Goal: Information Seeking & Learning: Learn about a topic

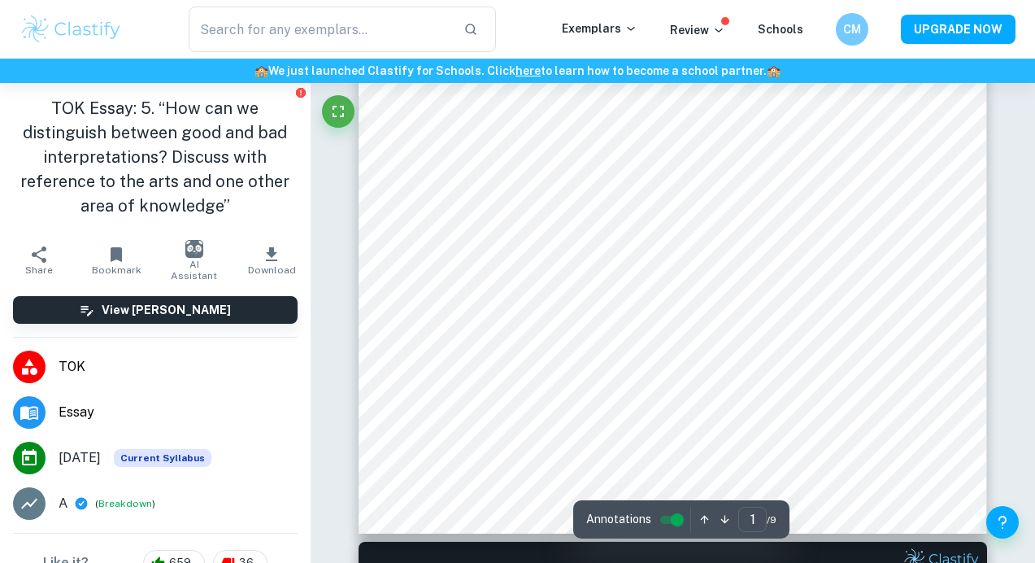
scroll to position [220, 0]
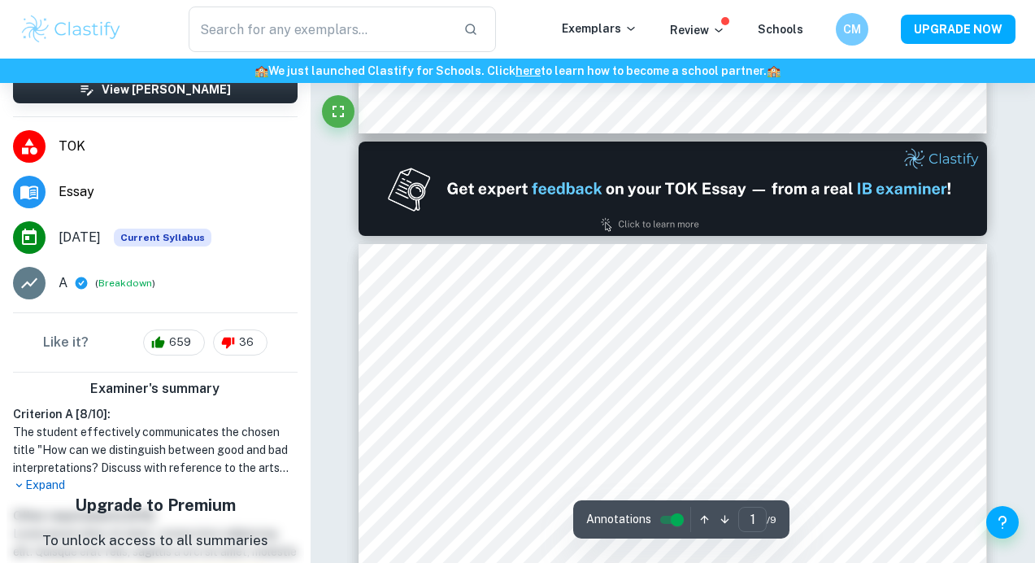
type input "2"
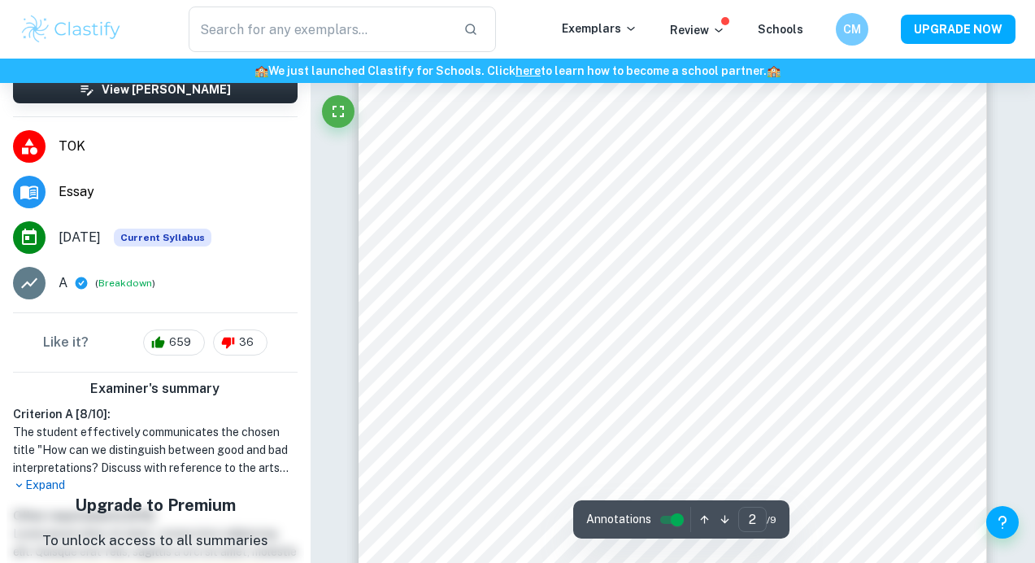
scroll to position [1099, 0]
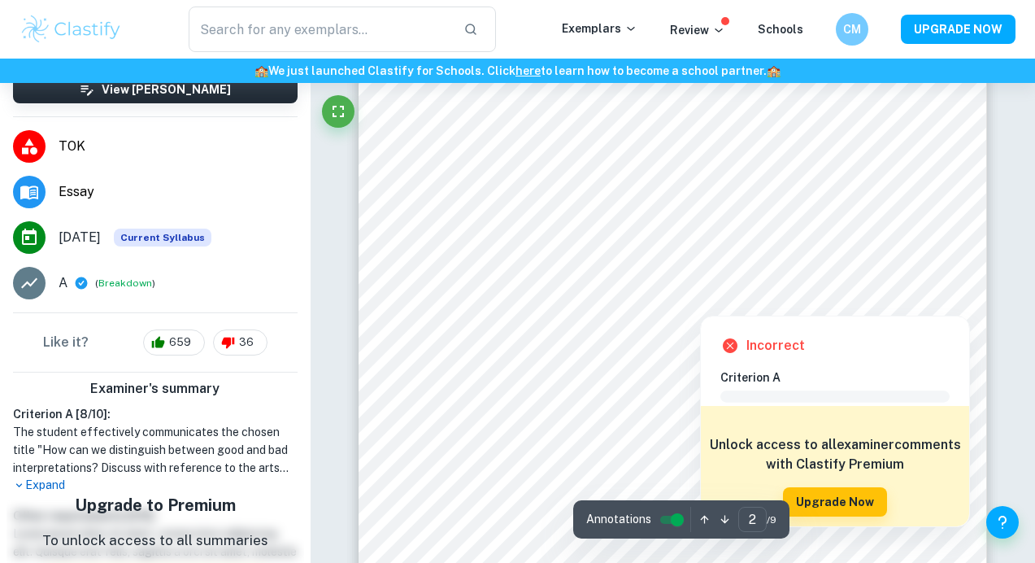
click at [576, 304] on div at bounding box center [700, 305] width 416 height 14
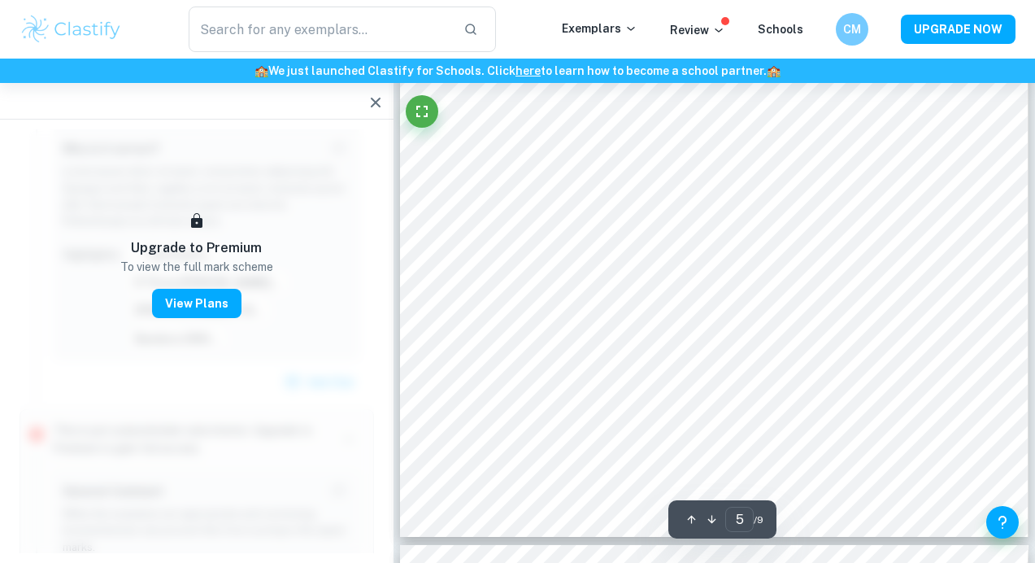
scroll to position [3768, 0]
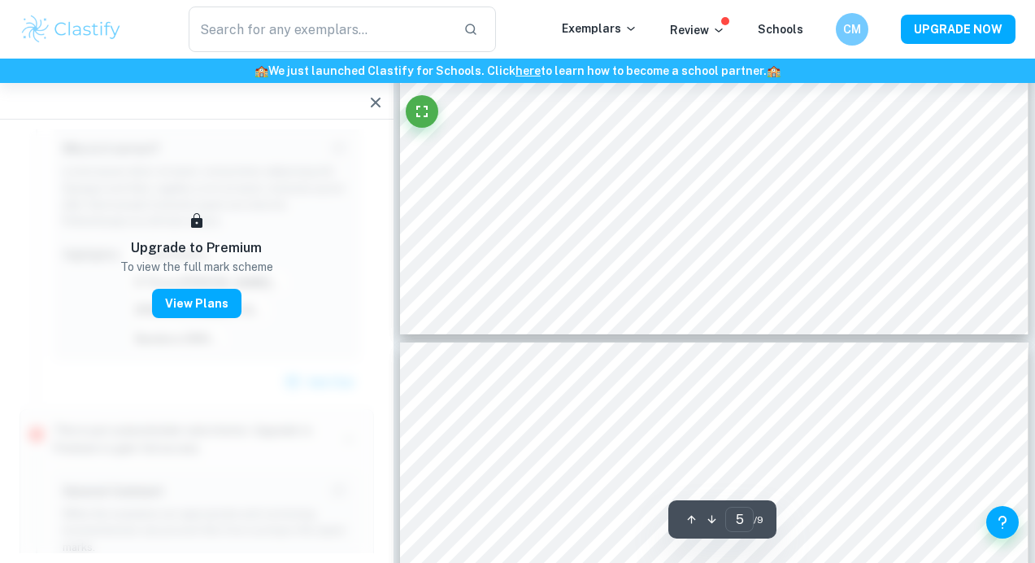
type input "6"
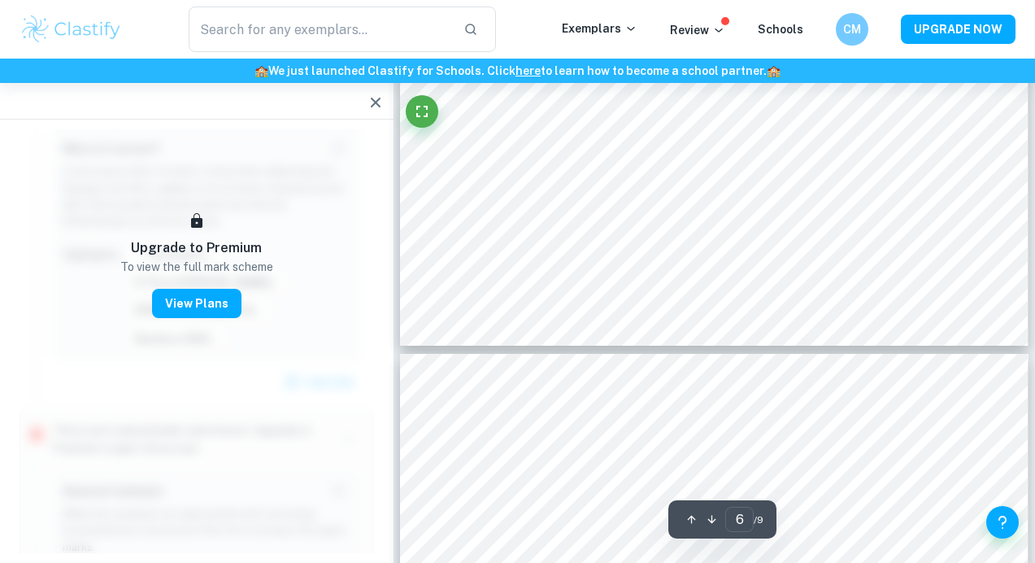
scroll to position [4778, 0]
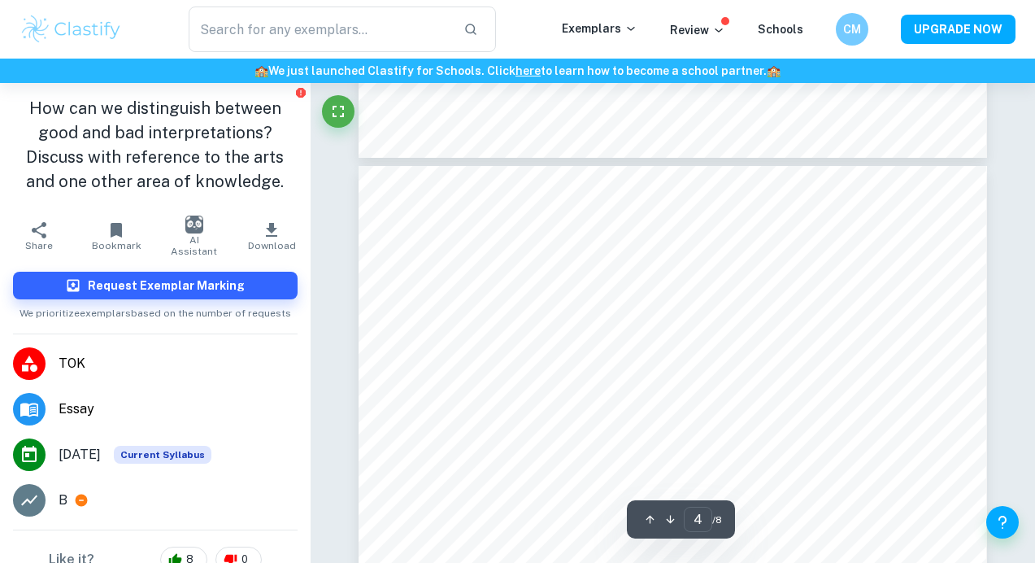
scroll to position [2832, 0]
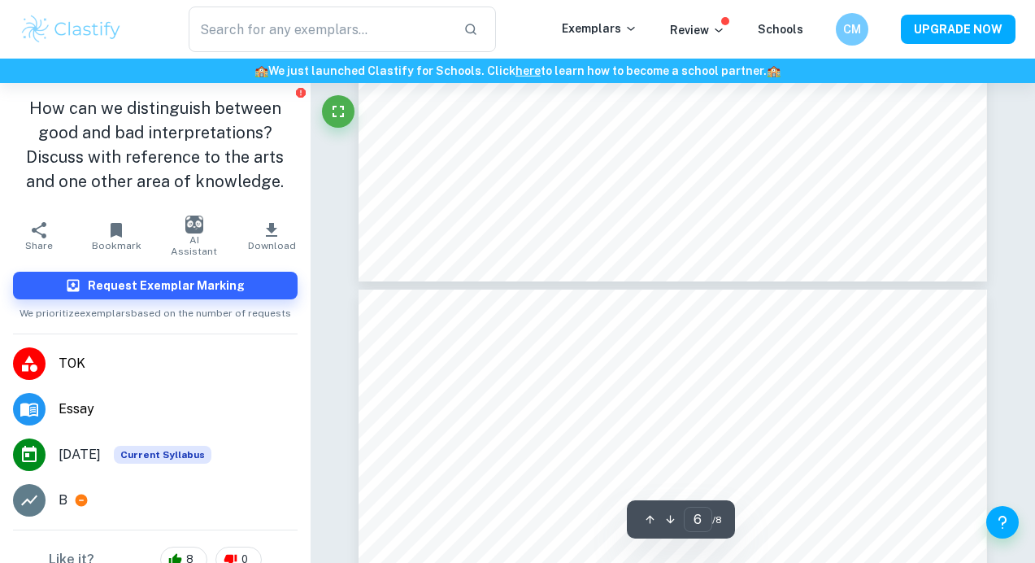
type input "7"
